Goal: Transaction & Acquisition: Purchase product/service

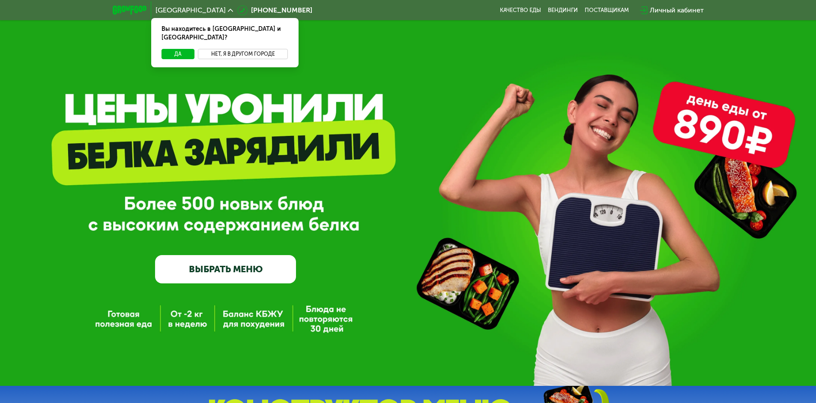
click at [221, 49] on button "Нет, я в другом городе" at bounding box center [243, 54] width 90 height 10
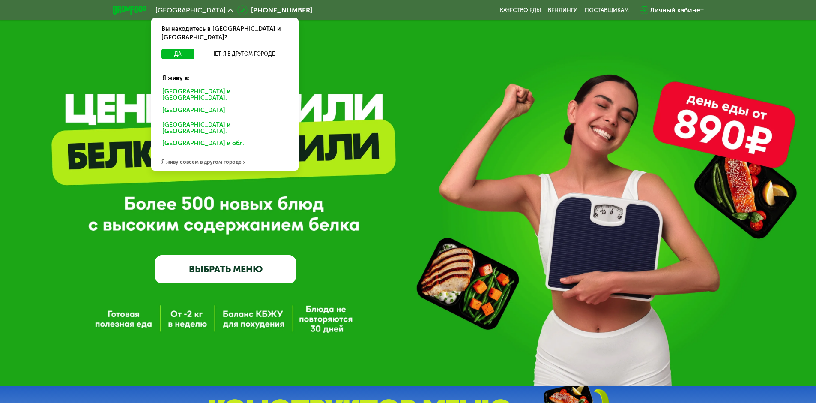
click at [212, 153] on div "Я живу совсем в другом городе" at bounding box center [224, 161] width 147 height 17
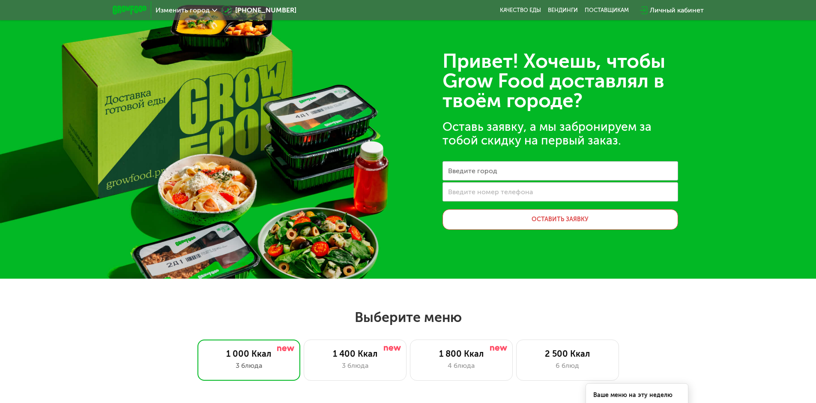
click at [177, 11] on span "Изменить город" at bounding box center [182, 10] width 54 height 7
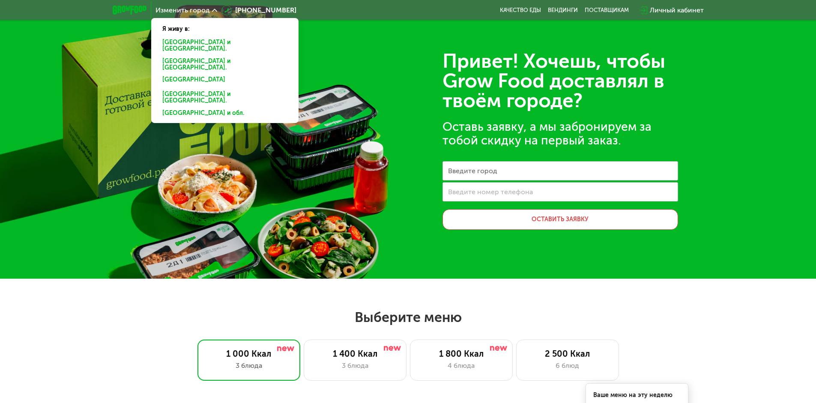
click at [194, 56] on div "[GEOGRAPHIC_DATA] и [GEOGRAPHIC_DATA]." at bounding box center [223, 65] width 134 height 18
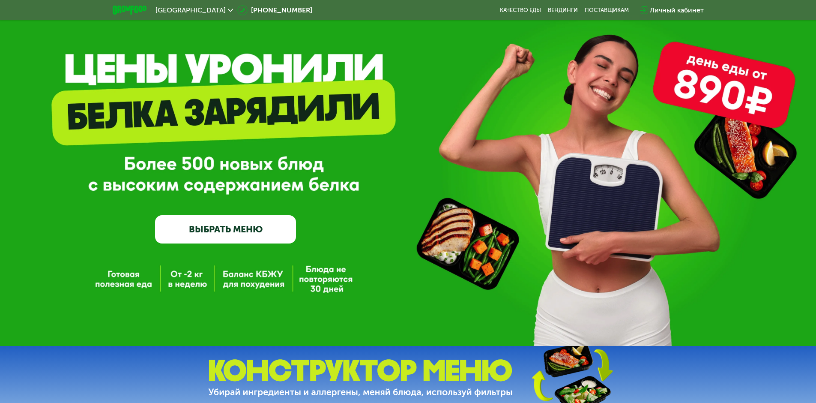
scroll to position [43, 0]
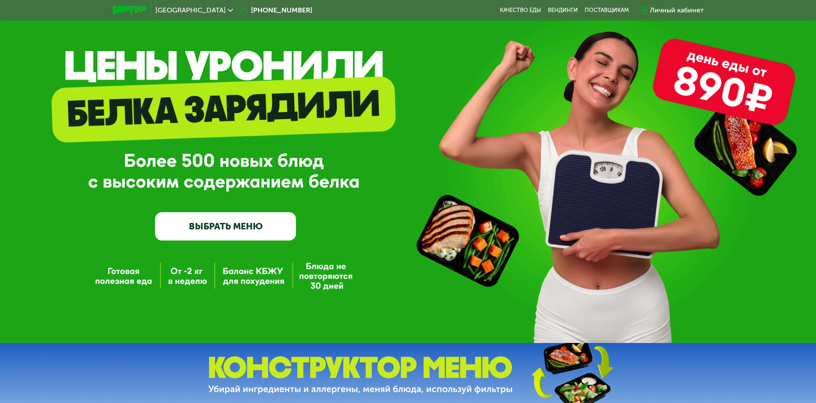
click at [260, 219] on link "ВЫБРАТЬ МЕНЮ" at bounding box center [225, 226] width 141 height 28
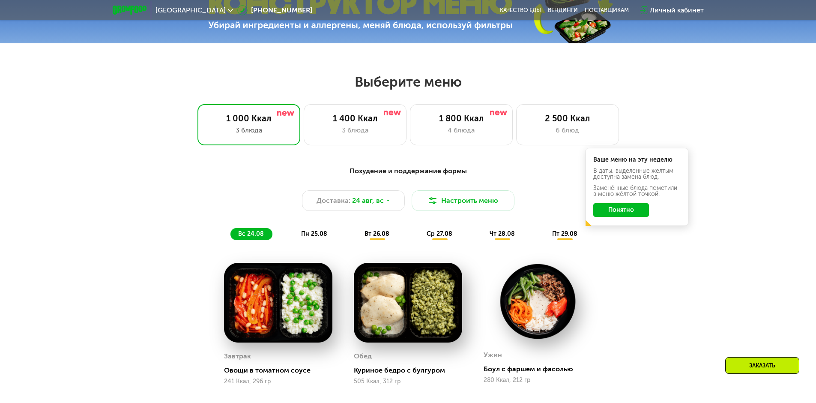
scroll to position [463, 0]
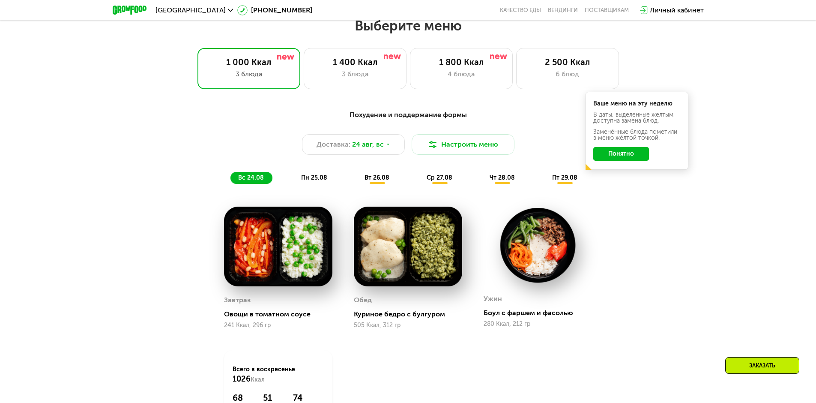
click at [625, 161] on button "Понятно" at bounding box center [621, 154] width 56 height 14
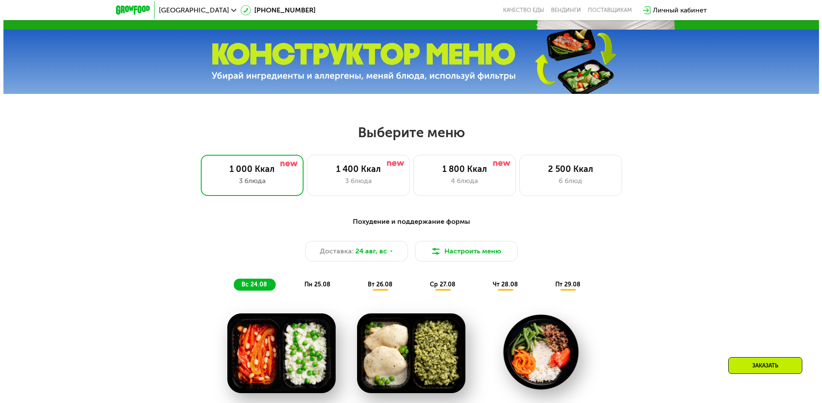
scroll to position [334, 0]
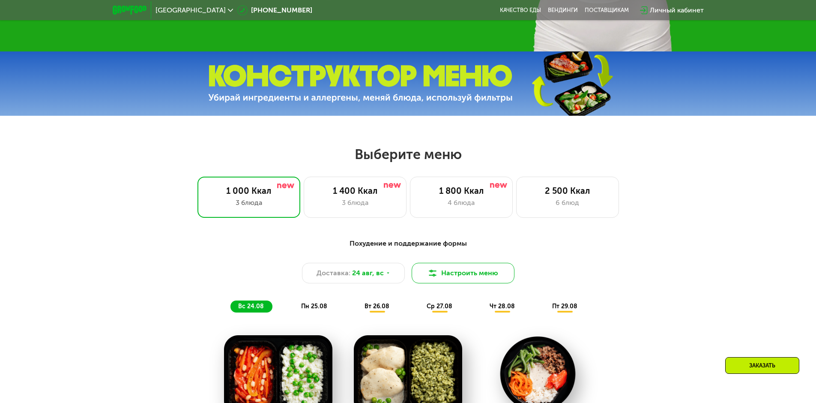
click at [446, 271] on button "Настроить меню" at bounding box center [463, 273] width 103 height 21
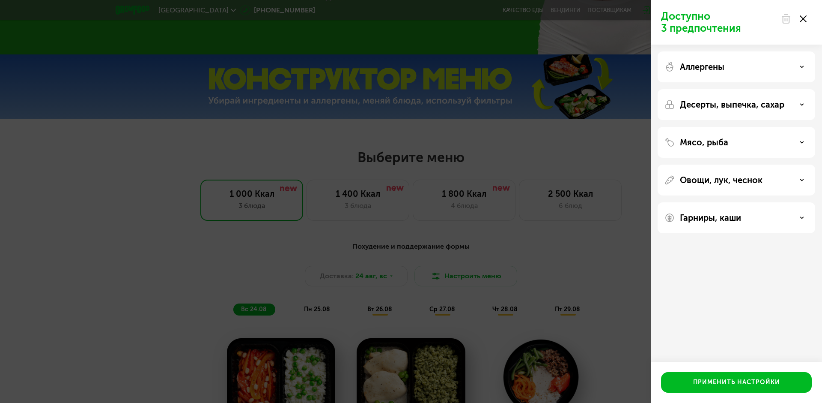
click at [745, 180] on p "Овощи, лук, чеснок" at bounding box center [721, 180] width 83 height 10
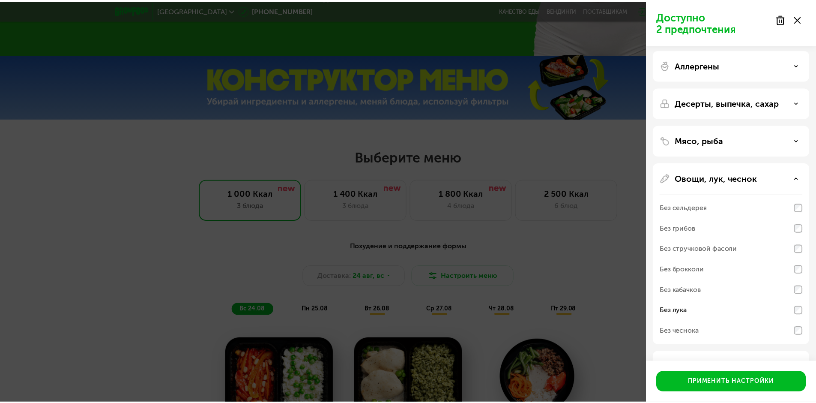
scroll to position [0, 0]
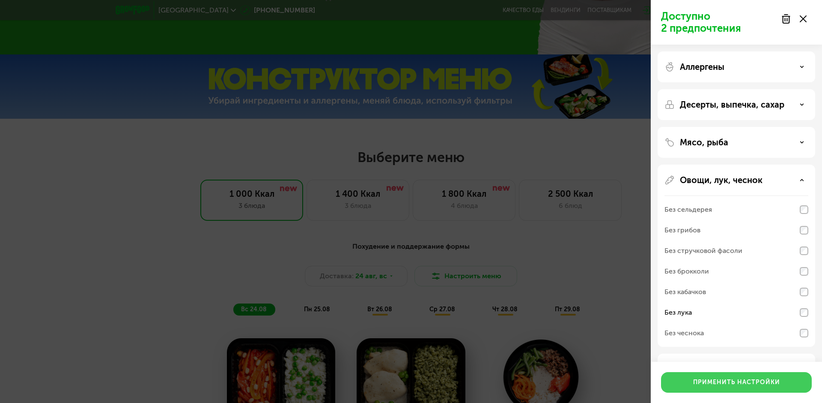
click at [742, 379] on div "Применить настройки" at bounding box center [736, 382] width 87 height 9
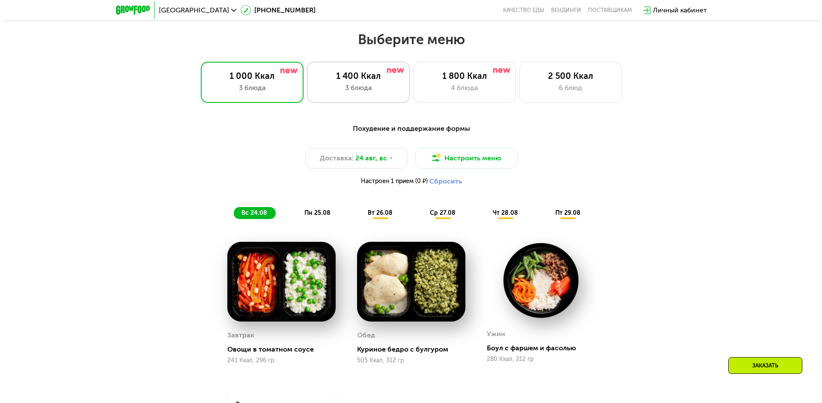
scroll to position [463, 0]
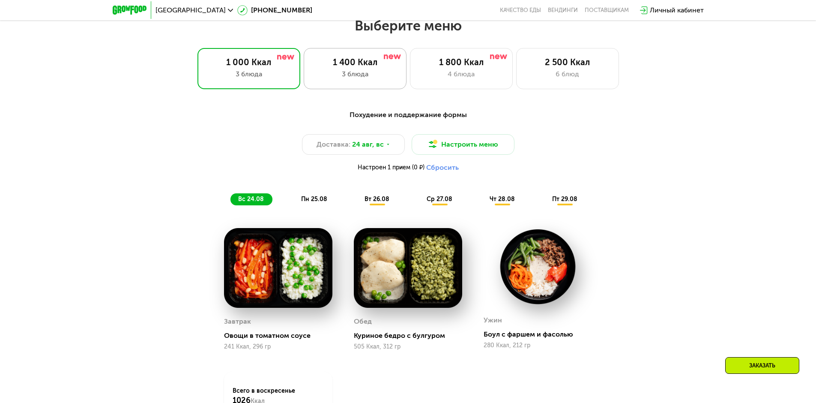
click at [352, 79] on div "3 блюда" at bounding box center [355, 74] width 85 height 10
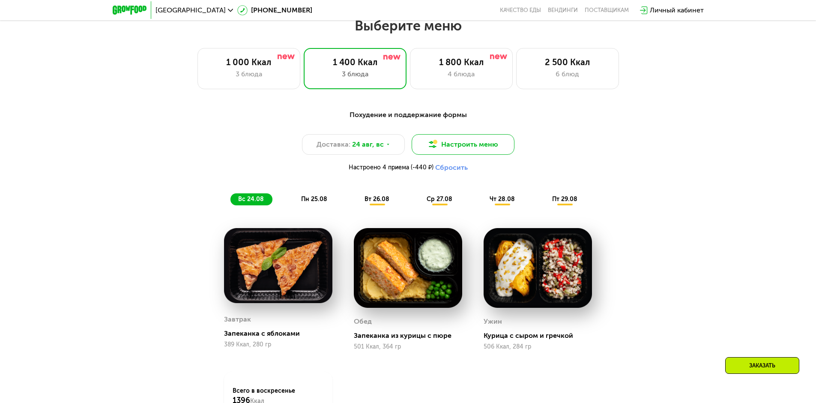
click at [468, 143] on button "Настроить меню" at bounding box center [463, 144] width 103 height 21
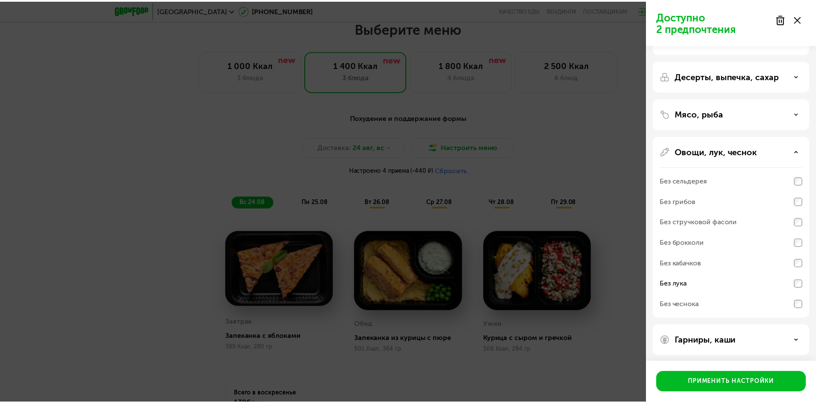
scroll to position [31, 0]
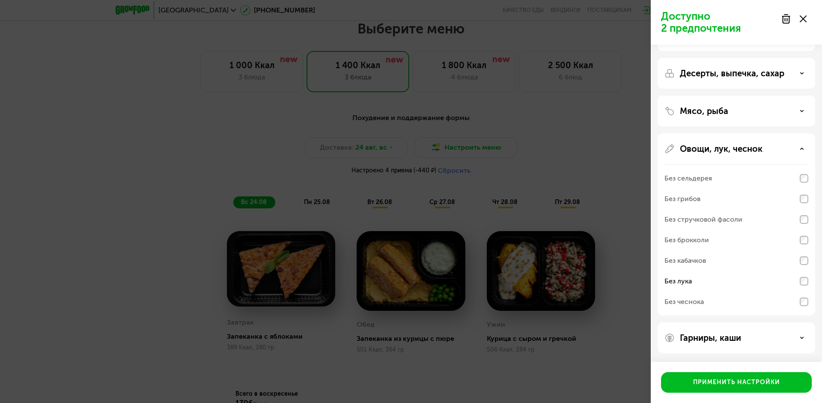
click at [618, 158] on div "Доступно 2 предпочтения Аллергены Десерты, выпечка, сахар Мясо, рыба Овощи, лук…" at bounding box center [411, 201] width 822 height 403
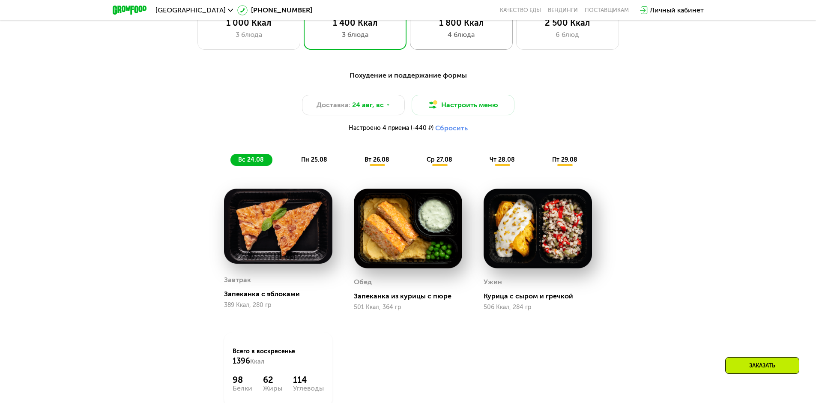
scroll to position [505, 0]
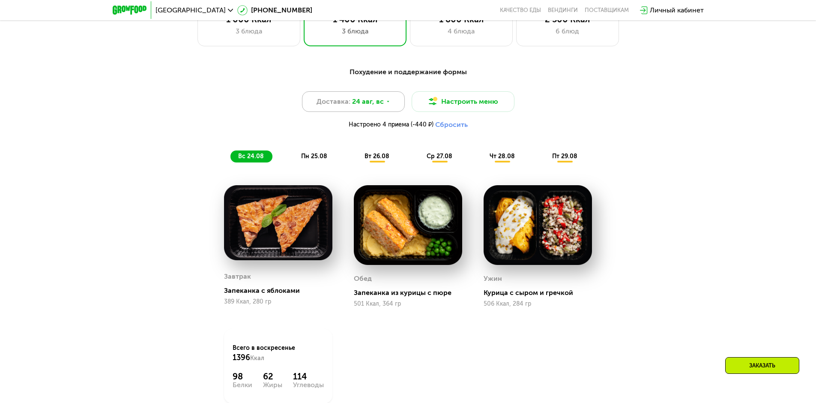
click at [383, 106] on div "Доставка: [DATE]" at bounding box center [353, 101] width 103 height 21
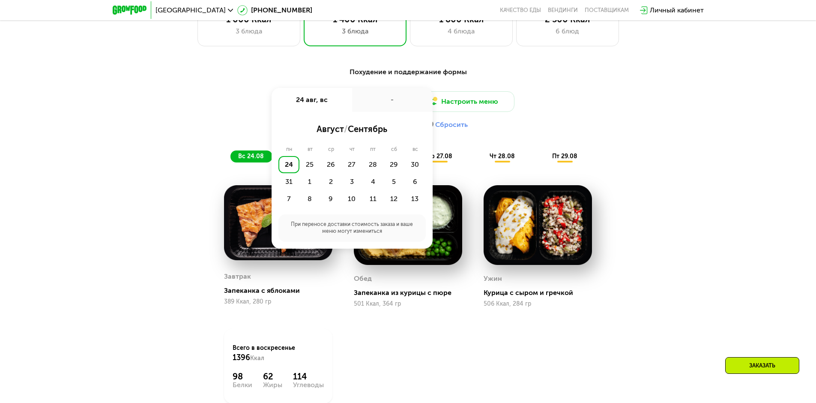
click at [583, 121] on div "Доставка: [DATE] авг, вс - август / сентябрь пн вт ср чт пт сб вс 24 25 26 27 2…" at bounding box center [408, 112] width 507 height 42
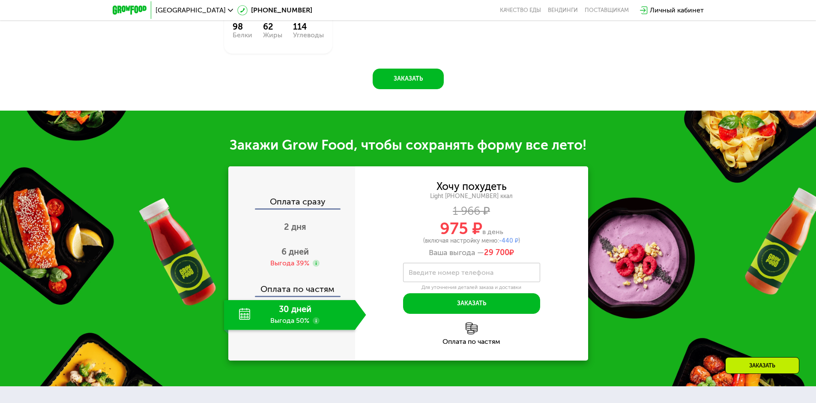
scroll to position [891, 0]
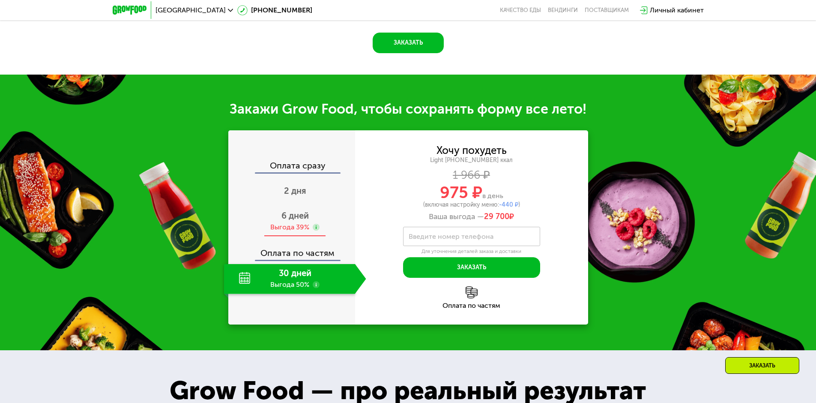
click at [309, 215] on div "6 дней Выгода 39%" at bounding box center [295, 221] width 142 height 30
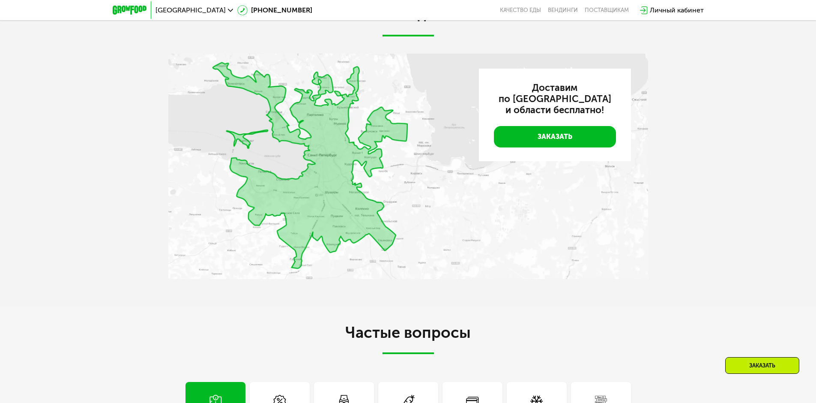
scroll to position [1961, 0]
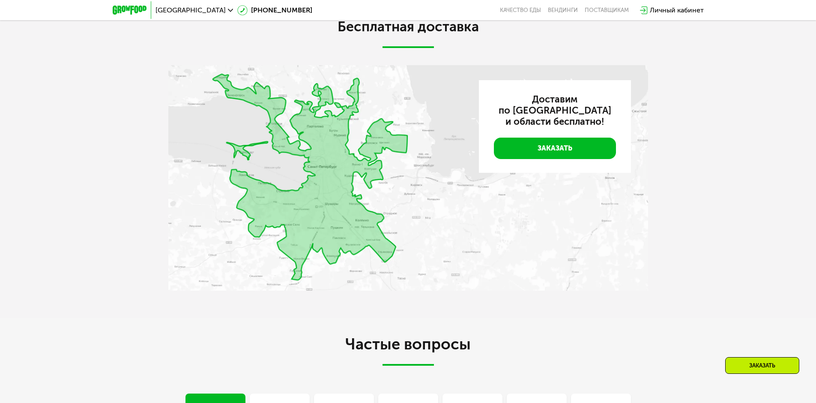
click at [369, 161] on img at bounding box center [408, 177] width 480 height 225
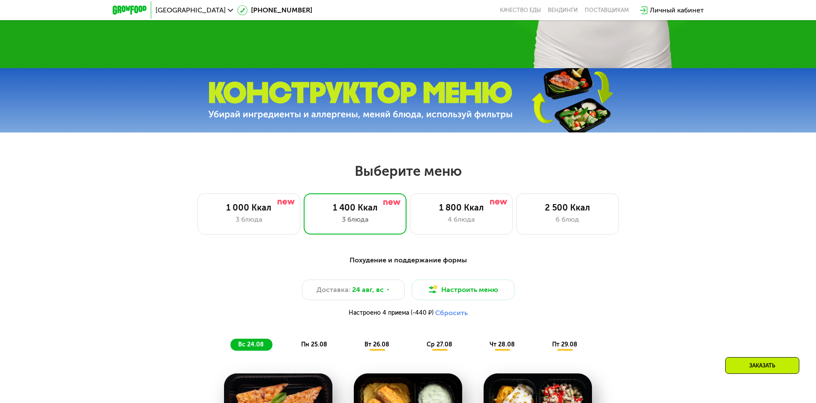
scroll to position [0, 0]
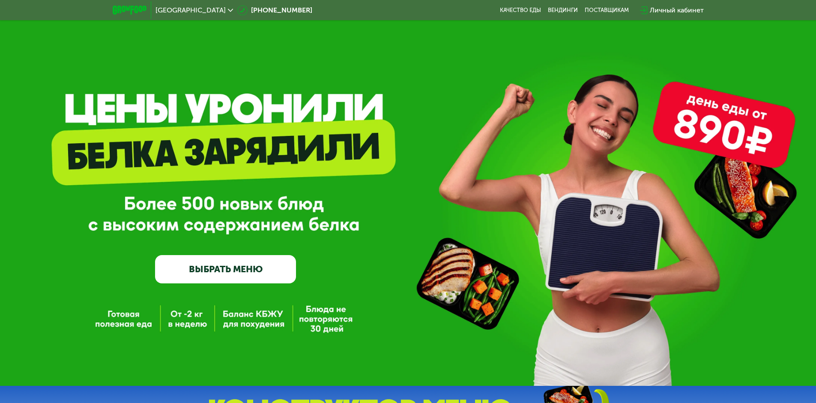
click at [253, 263] on link "ВЫБРАТЬ МЕНЮ" at bounding box center [225, 269] width 141 height 28
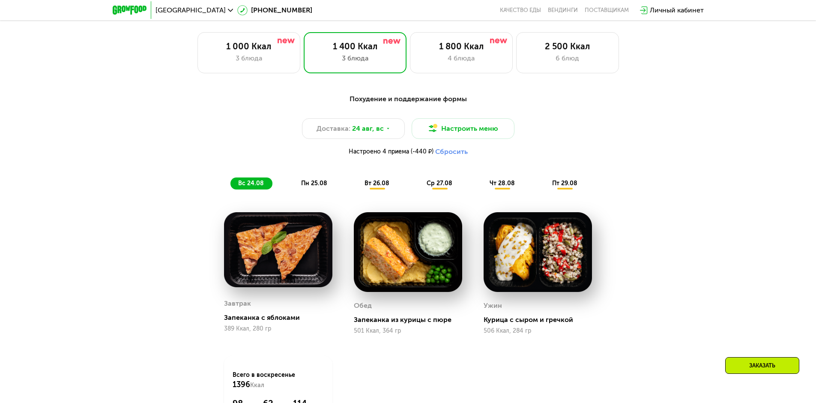
scroll to position [505, 0]
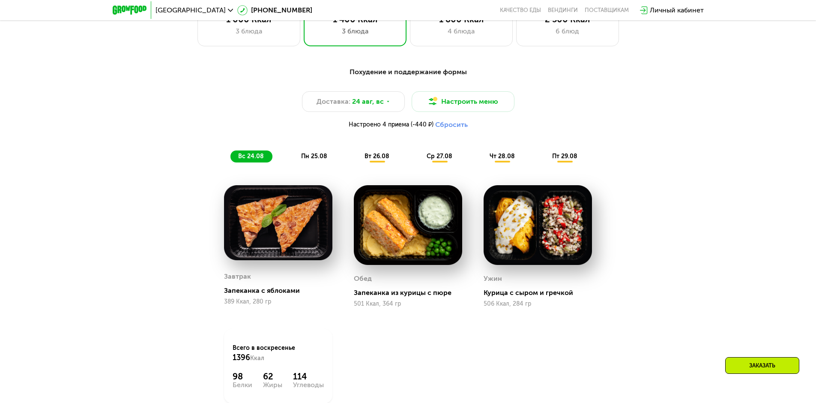
click at [446, 129] on button "Сбросить" at bounding box center [451, 124] width 33 height 9
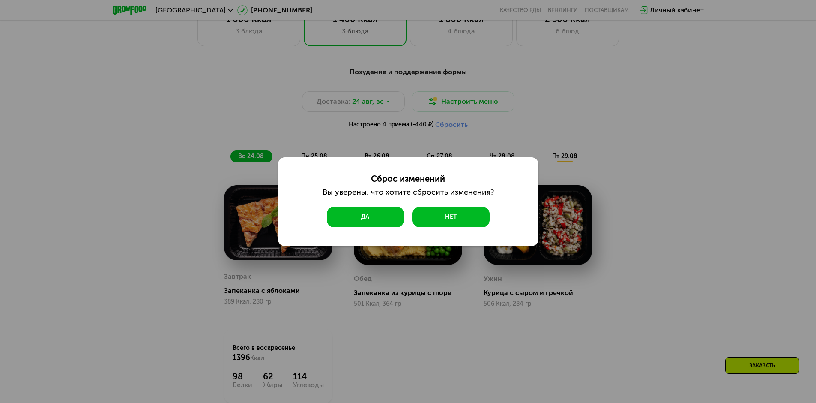
click at [379, 220] on button "Да" at bounding box center [365, 216] width 77 height 21
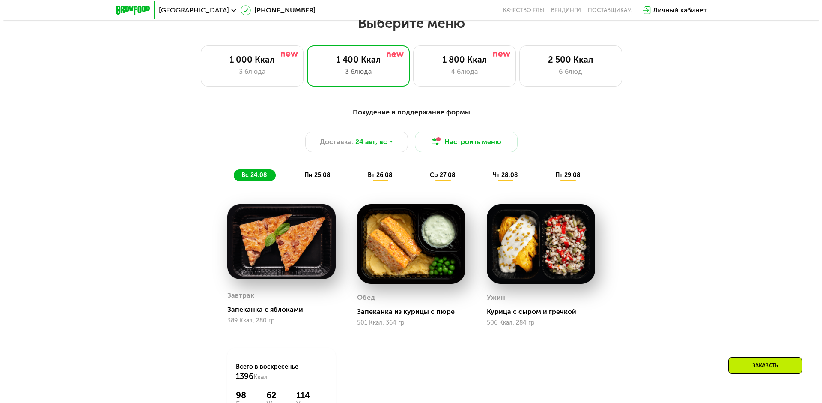
scroll to position [463, 0]
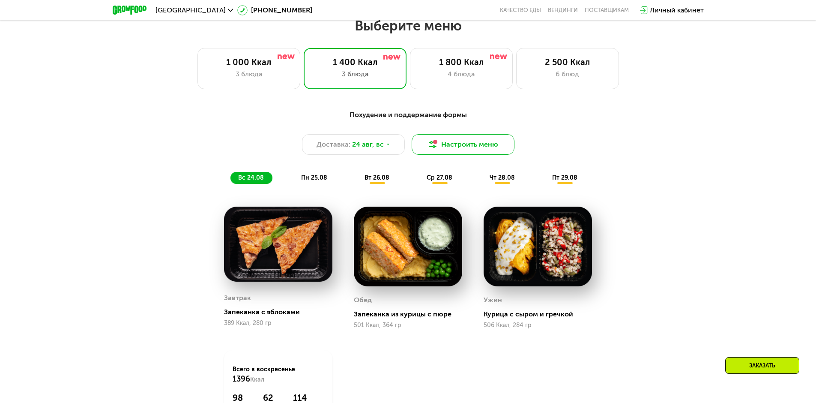
click at [442, 152] on button "Настроить меню" at bounding box center [463, 144] width 103 height 21
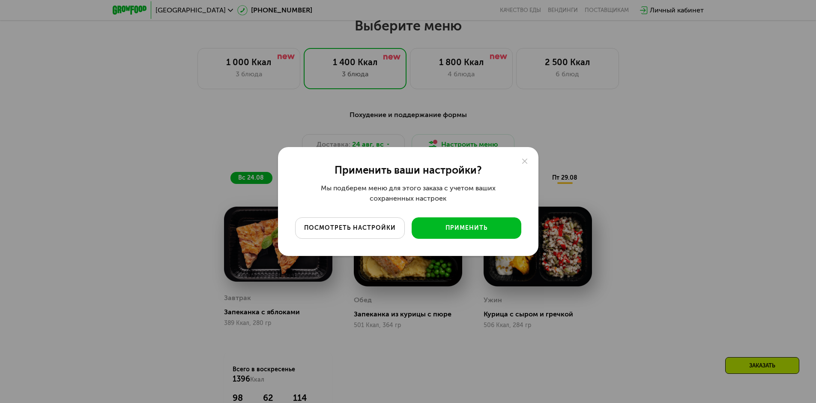
click at [393, 229] on div "посмотреть настройки" at bounding box center [349, 228] width 97 height 9
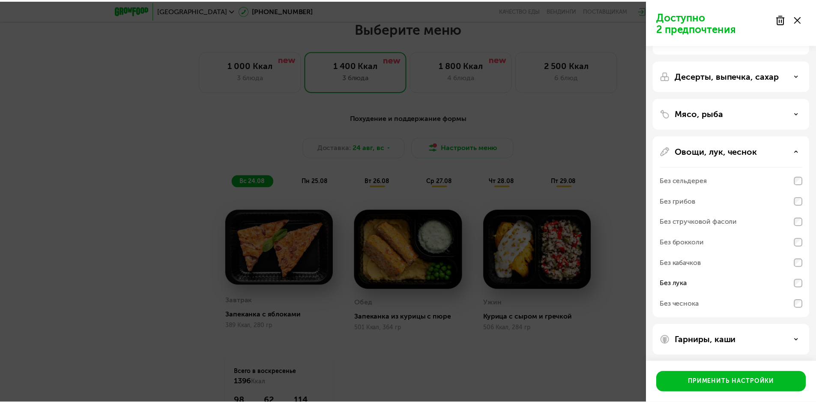
scroll to position [31, 0]
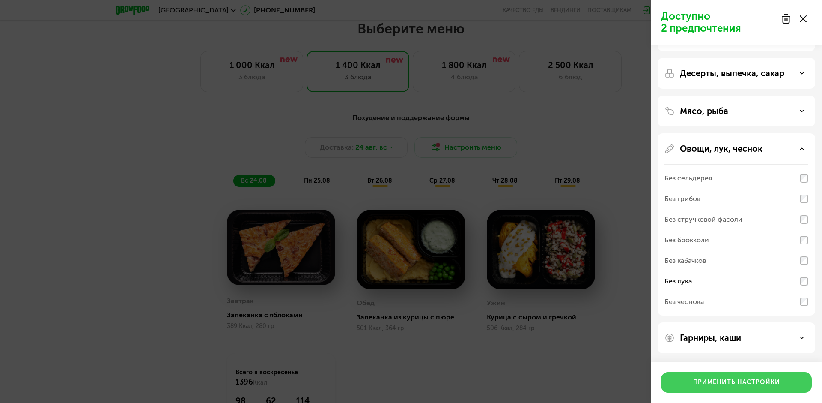
click at [705, 379] on div "Применить настройки" at bounding box center [736, 382] width 87 height 9
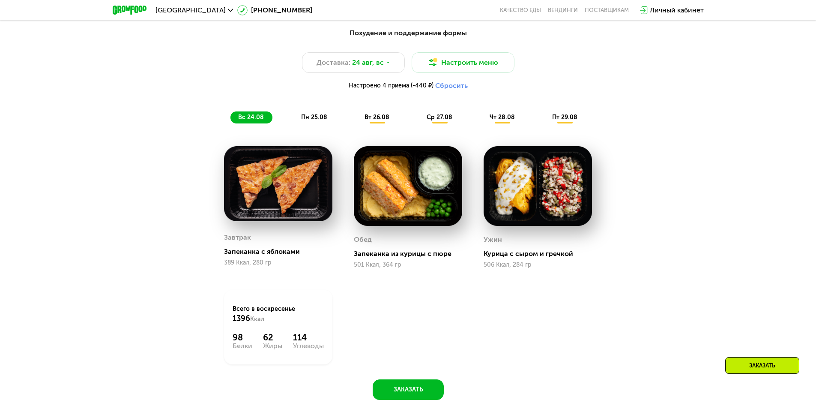
scroll to position [548, 0]
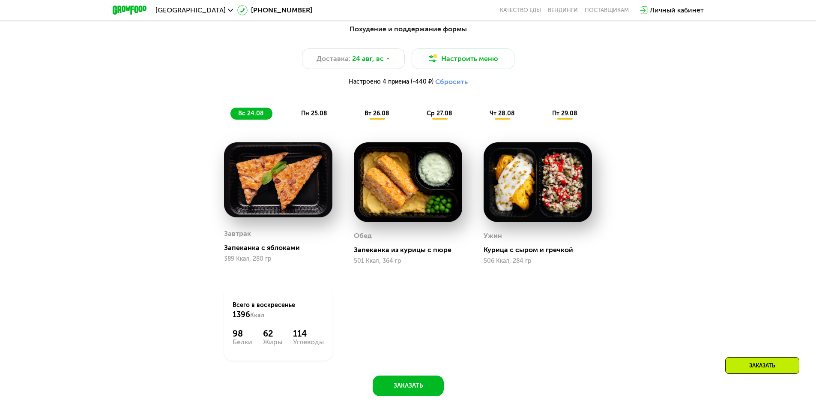
click at [317, 112] on span "пн 25.08" at bounding box center [314, 113] width 26 height 7
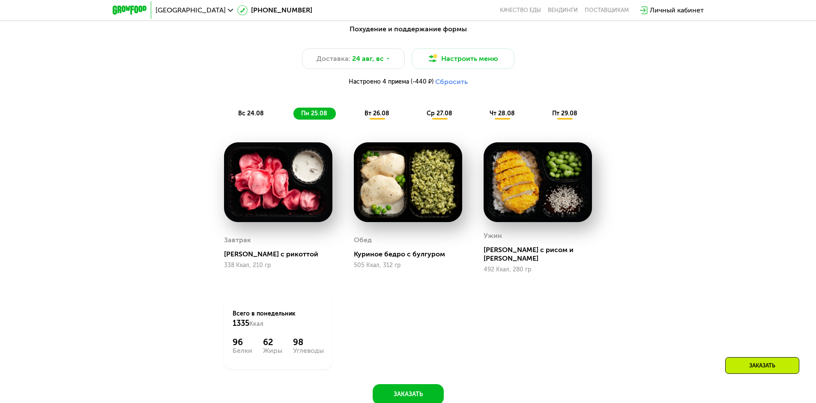
click at [374, 116] on span "вт 26.08" at bounding box center [376, 113] width 25 height 7
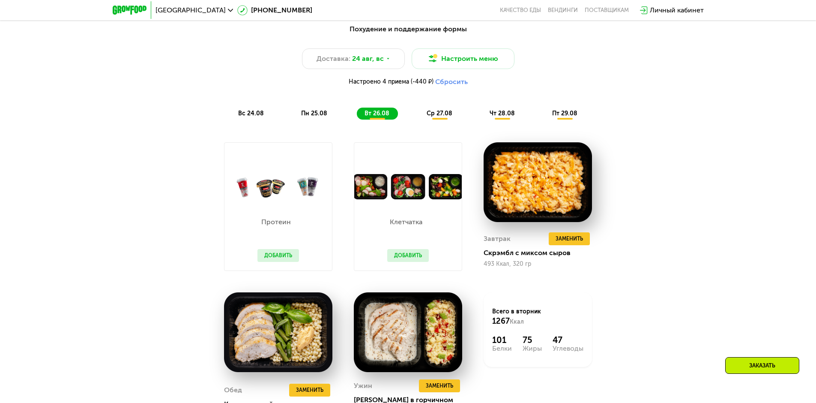
click at [259, 113] on span "вс 24.08" at bounding box center [251, 113] width 26 height 7
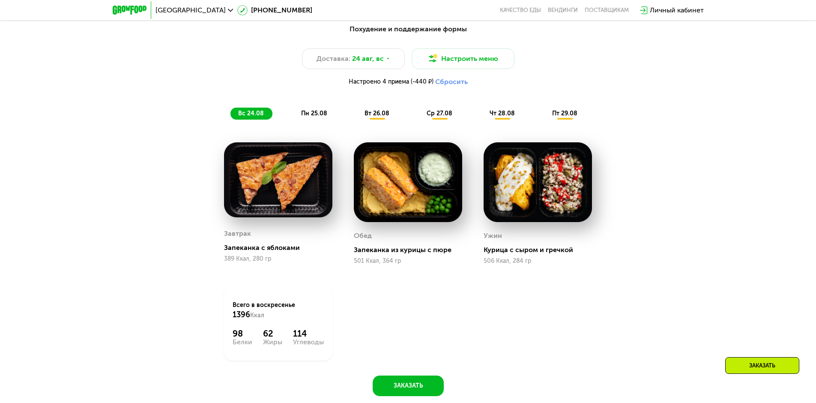
click at [316, 117] on span "пн 25.08" at bounding box center [314, 113] width 26 height 7
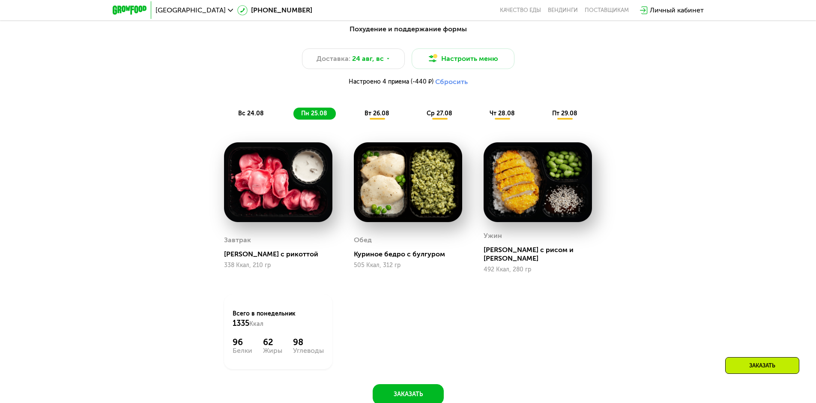
click at [270, 212] on img at bounding box center [278, 182] width 108 height 80
click at [254, 186] on img at bounding box center [278, 182] width 108 height 80
click at [247, 239] on div "Завтрак" at bounding box center [237, 239] width 27 height 13
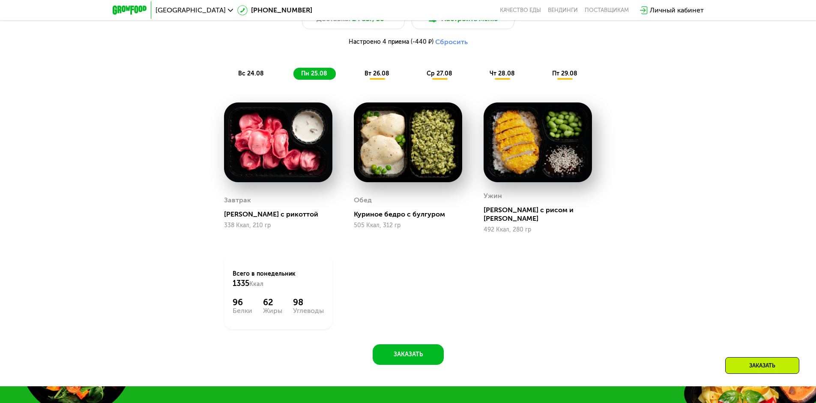
scroll to position [591, 0]
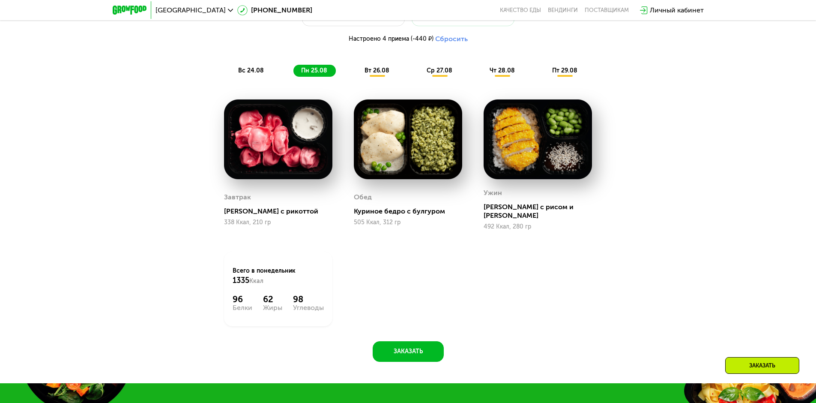
click at [370, 73] on span "вт 26.08" at bounding box center [376, 70] width 25 height 7
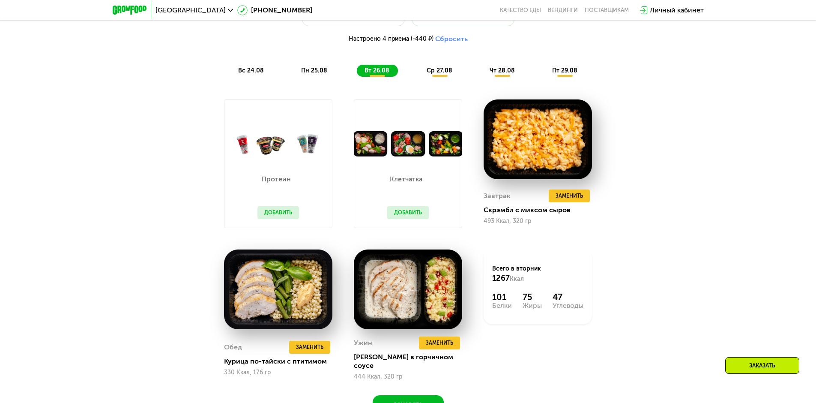
click at [436, 73] on span "ср 27.08" at bounding box center [440, 70] width 26 height 7
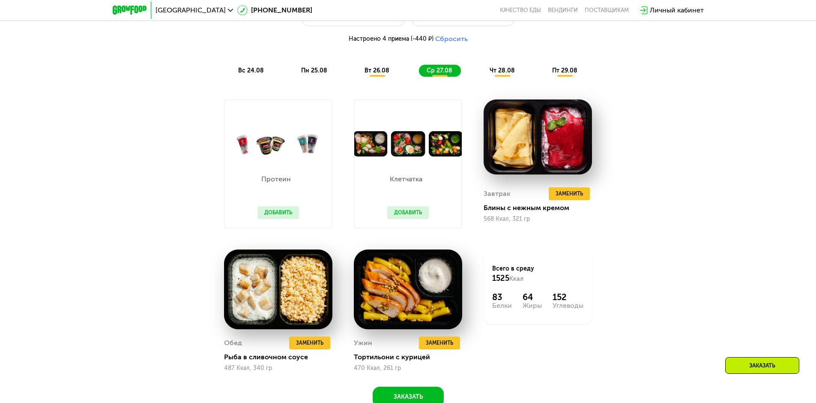
click at [544, 74] on div "чт 28.08" at bounding box center [565, 71] width 42 height 12
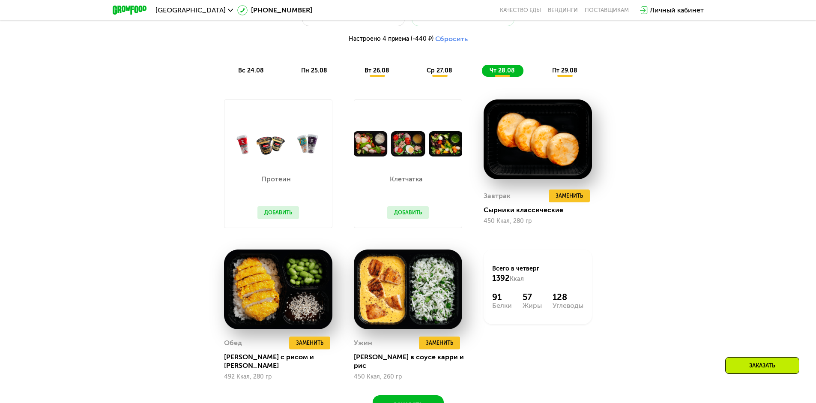
click at [559, 77] on div "пт 29.08" at bounding box center [565, 71] width 42 height 12
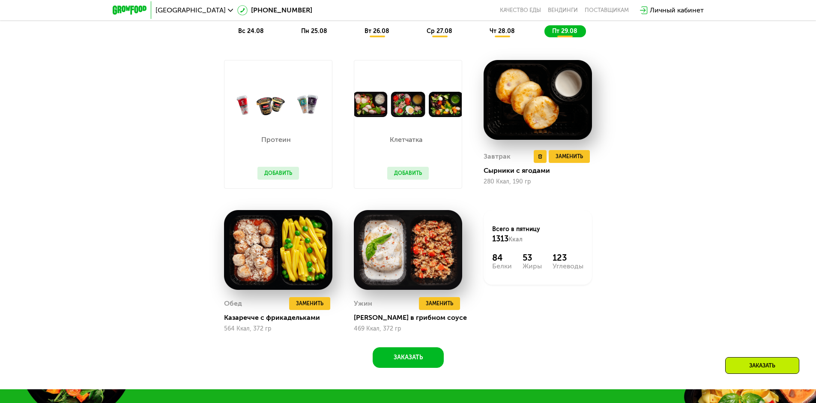
scroll to position [634, 0]
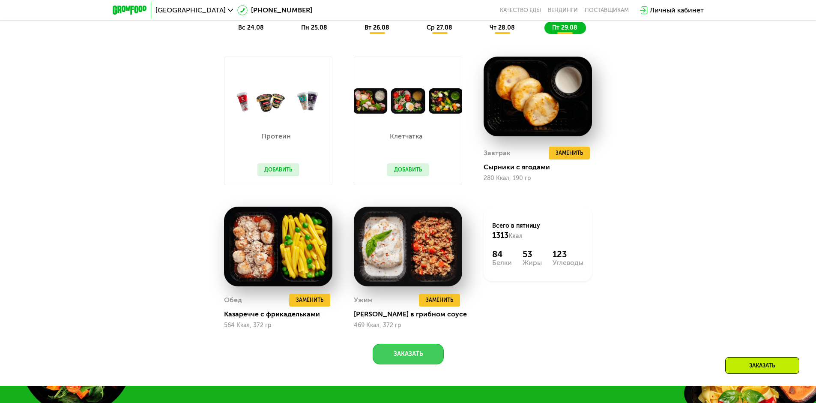
click at [419, 358] on button "Заказать" at bounding box center [408, 353] width 71 height 21
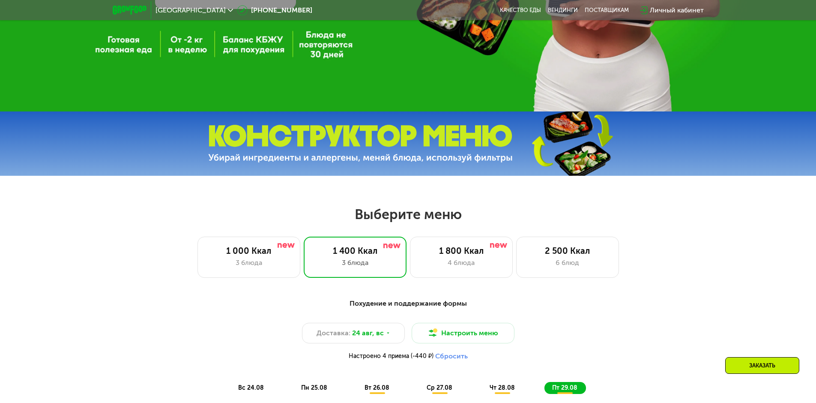
scroll to position [166, 0]
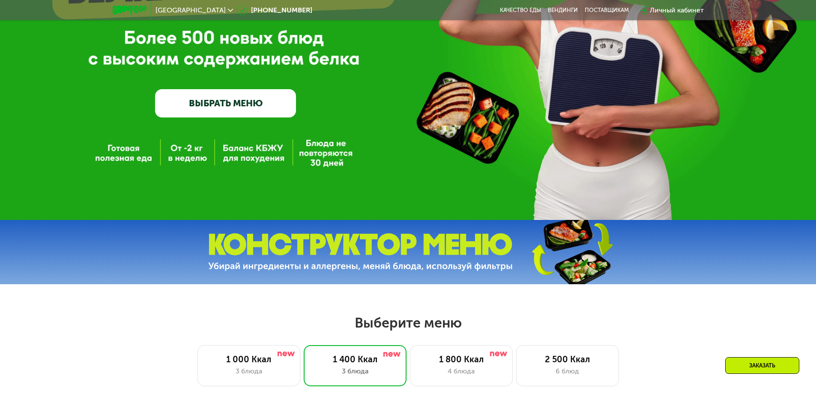
click at [518, 242] on img at bounding box center [571, 252] width 127 height 68
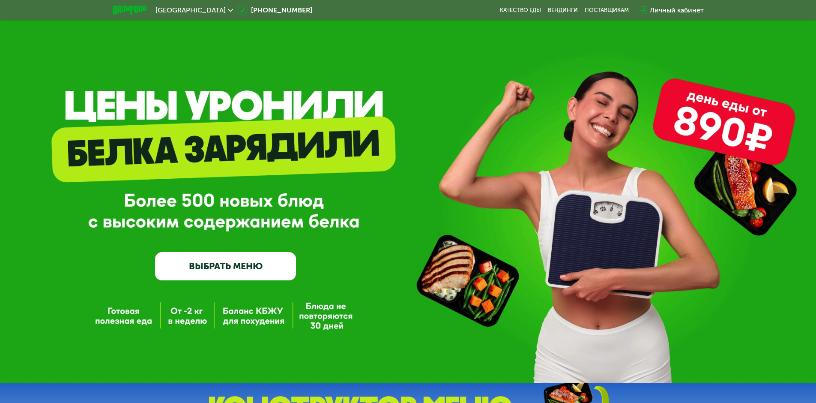
scroll to position [0, 0]
